Goal: Transaction & Acquisition: Purchase product/service

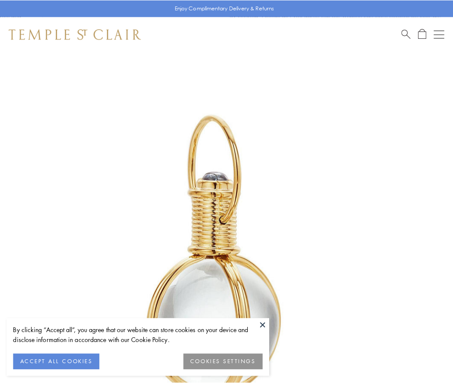
scroll to position [225, 0]
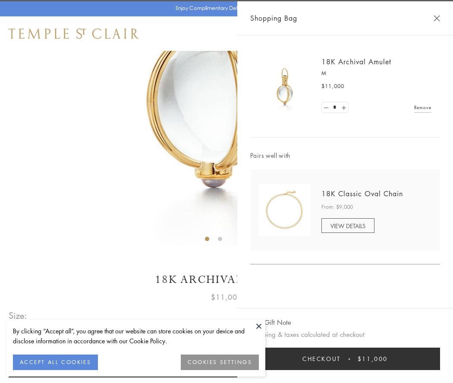
click at [345, 359] on button "Checkout $11,000" at bounding box center [345, 358] width 190 height 22
